Goal: Task Accomplishment & Management: Complete application form

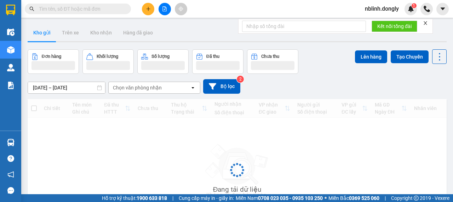
click at [103, 10] on input "text" at bounding box center [81, 9] width 84 height 8
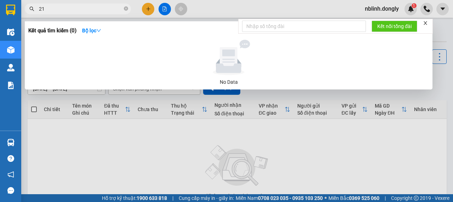
type input "218"
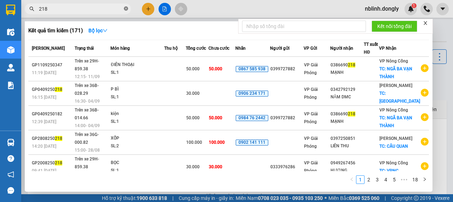
click at [125, 10] on icon "close-circle" at bounding box center [126, 8] width 4 height 4
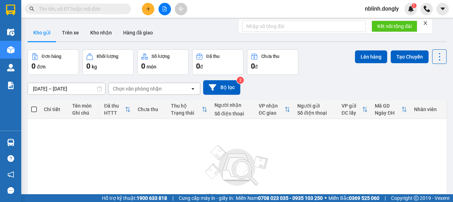
click at [140, 9] on div at bounding box center [164, 9] width 53 height 12
click at [152, 12] on button at bounding box center [148, 9] width 12 height 12
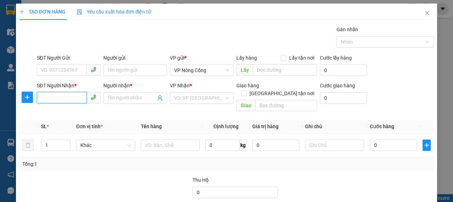
click at [67, 92] on input "SĐT Người Nhận *" at bounding box center [62, 97] width 50 height 11
type input "0949948823"
click at [79, 108] on div "0949948823 - huy" at bounding box center [68, 112] width 55 height 8
type input "huy"
checkbox input "true"
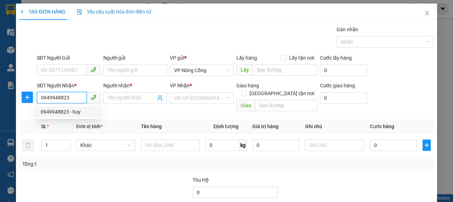
type input "VPNC"
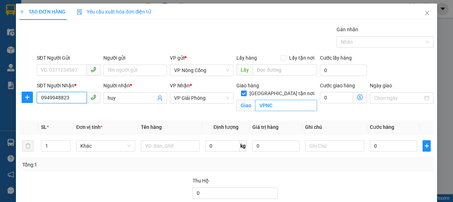
type input "0949948823"
click at [280, 100] on input "VPNC" at bounding box center [286, 105] width 62 height 11
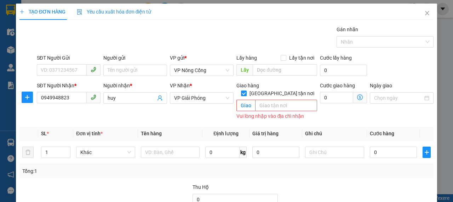
click at [246, 90] on input "[GEOGRAPHIC_DATA] tận nơi" at bounding box center [243, 92] width 5 height 5
checkbox input "false"
click at [170, 140] on td at bounding box center [170, 152] width 65 height 24
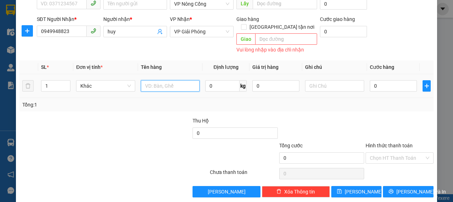
click at [175, 80] on input "text" at bounding box center [170, 85] width 59 height 11
type input "xe máy"
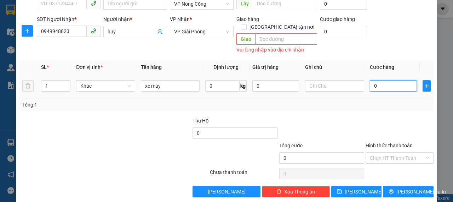
click at [388, 80] on input "0" at bounding box center [393, 85] width 47 height 11
type input "3"
type input "35"
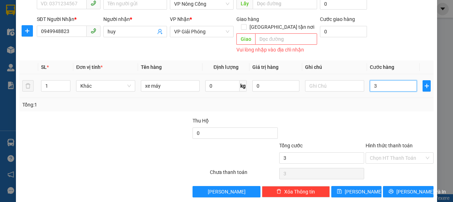
type input "35"
type input "350"
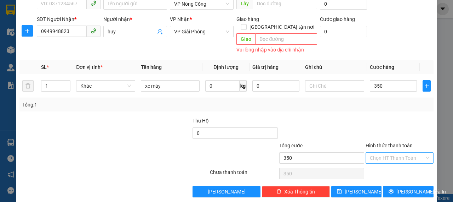
type input "350.000"
click at [385, 152] on input "Hình thức thanh toán" at bounding box center [397, 157] width 55 height 11
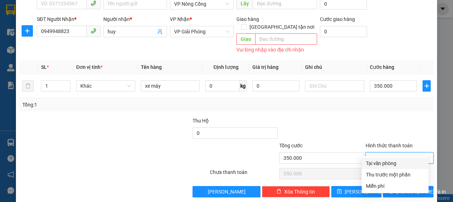
click at [383, 159] on div "Tại văn phòng" at bounding box center [395, 163] width 58 height 8
type input "0"
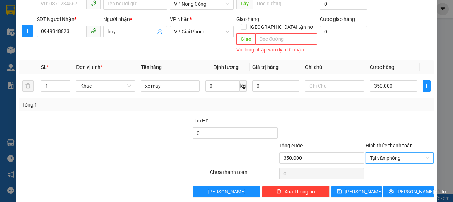
click at [395, 117] on div at bounding box center [399, 129] width 69 height 25
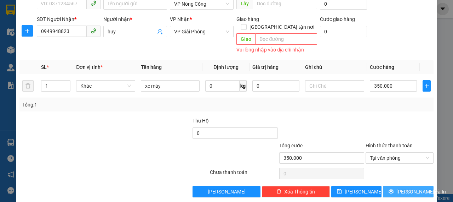
click at [408, 187] on span "[PERSON_NAME] và In" at bounding box center [422, 191] width 50 height 8
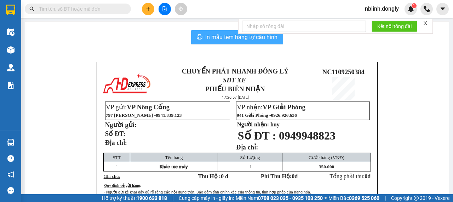
click at [234, 40] on span "In mẫu tem hàng tự cấu hình" at bounding box center [241, 37] width 72 height 9
